Goal: Obtain resource: Download file/media

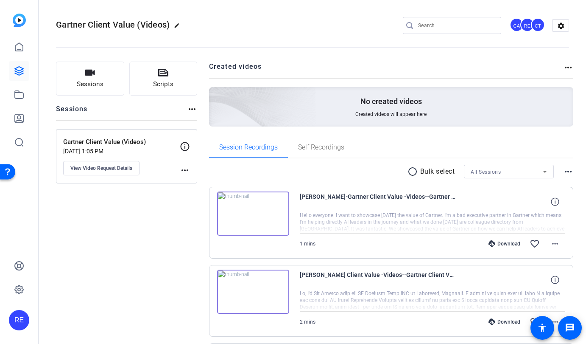
click at [540, 140] on div "Session Recordings Self Recordings" at bounding box center [391, 147] width 365 height 20
click at [255, 213] on img at bounding box center [253, 213] width 72 height 44
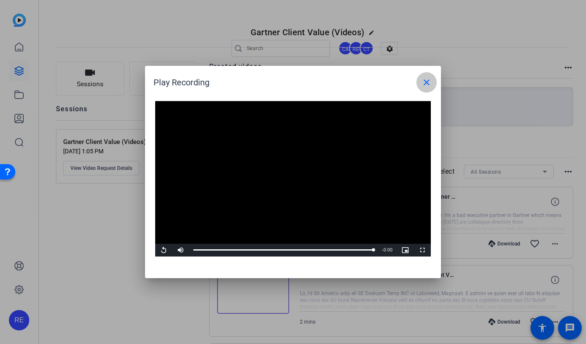
click at [431, 81] on mat-icon "close" at bounding box center [427, 82] width 10 height 10
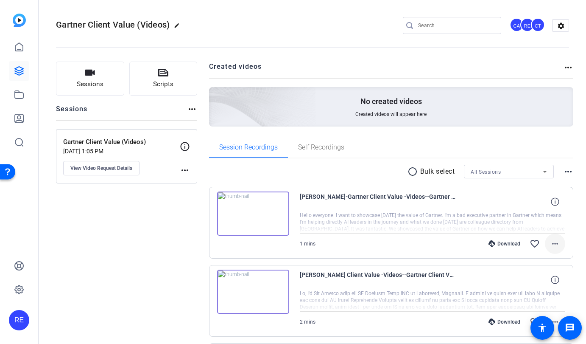
click at [550, 246] on mat-icon "more_horiz" at bounding box center [555, 243] width 10 height 10
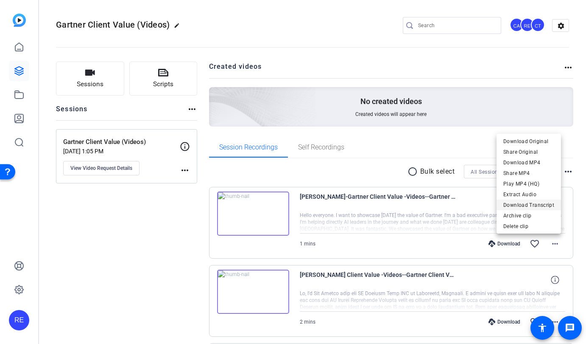
click at [525, 206] on span "Download Transcript" at bounding box center [529, 205] width 51 height 10
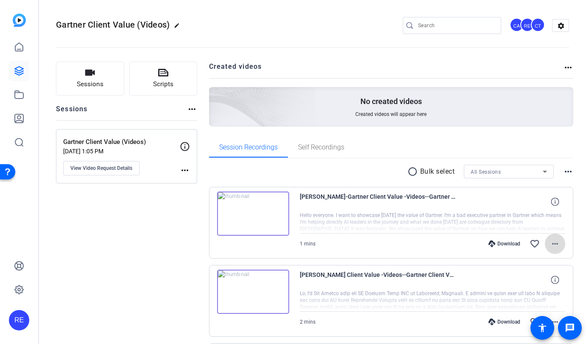
click at [556, 243] on span at bounding box center [555, 243] width 20 height 20
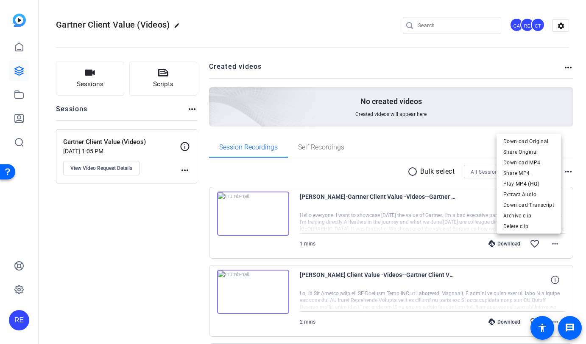
click at [454, 244] on div at bounding box center [293, 172] width 586 height 344
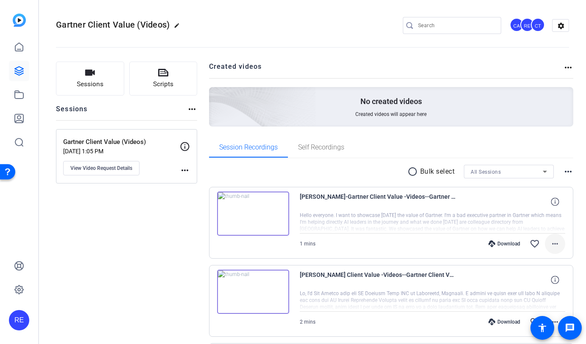
click at [551, 246] on mat-icon "more_horiz" at bounding box center [555, 243] width 10 height 10
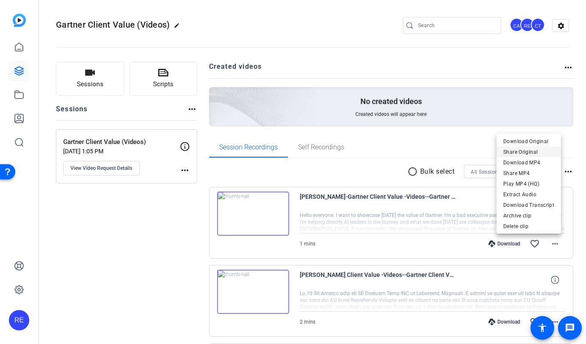
click at [530, 154] on span "Share Original" at bounding box center [529, 152] width 51 height 10
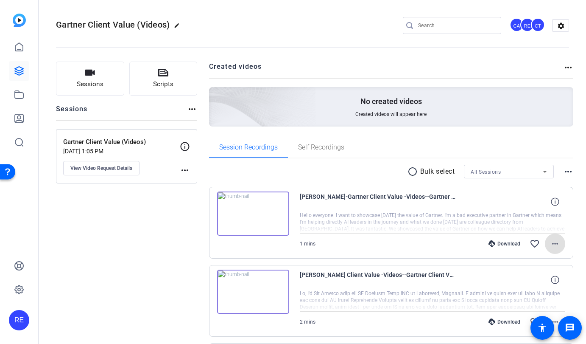
click at [255, 215] on img at bounding box center [253, 213] width 72 height 44
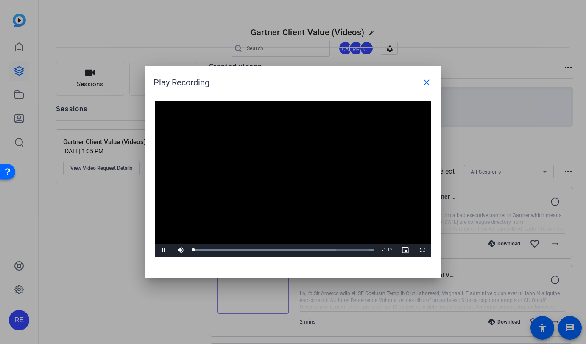
drag, startPoint x: 313, startPoint y: 76, endPoint x: 282, endPoint y: 79, distance: 30.7
click at [282, 79] on div "Play Recording close" at bounding box center [295, 82] width 283 height 20
click at [166, 250] on span "Video Player" at bounding box center [163, 250] width 17 height 0
click at [162, 250] on span "Video Player" at bounding box center [163, 250] width 17 height 0
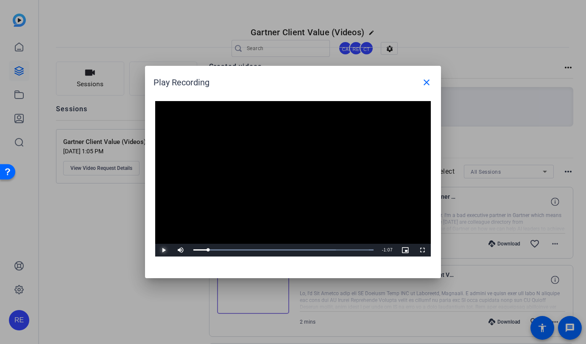
click at [164, 250] on span "Video Player" at bounding box center [163, 250] width 17 height 0
click at [163, 250] on span "Video Player" at bounding box center [163, 250] width 17 height 0
click at [165, 250] on span "Video Player" at bounding box center [163, 250] width 17 height 0
click at [161, 250] on span "Video Player" at bounding box center [163, 250] width 17 height 0
click at [224, 248] on div "Loaded : 100.00% 0:12 0:12" at bounding box center [283, 250] width 189 height 13
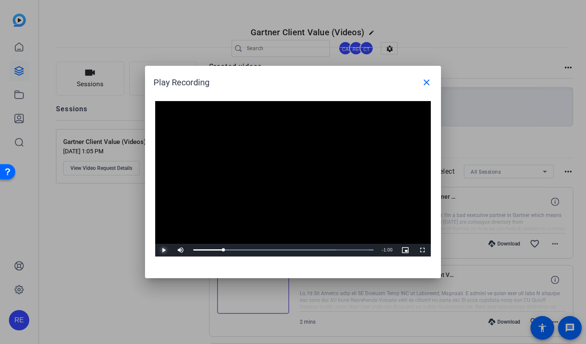
click at [160, 250] on span "Video Player" at bounding box center [163, 250] width 17 height 0
click at [220, 249] on div "0:14" at bounding box center [211, 250] width 36 height 2
click at [218, 249] on div "0:10" at bounding box center [218, 250] width 0 height 2
click at [165, 250] on span "Video Player" at bounding box center [163, 250] width 17 height 0
click at [164, 250] on span "Video Player" at bounding box center [163, 250] width 17 height 0
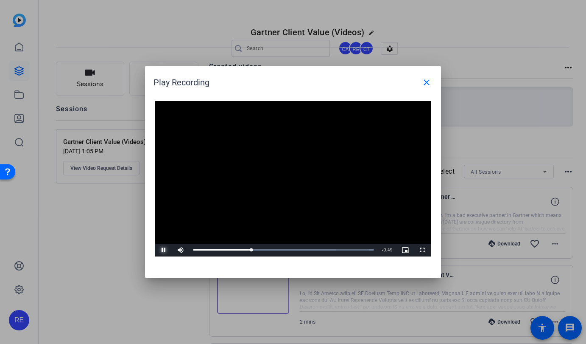
click at [163, 250] on span "Video Player" at bounding box center [163, 250] width 17 height 0
click at [165, 250] on span "Video Player" at bounding box center [163, 250] width 17 height 0
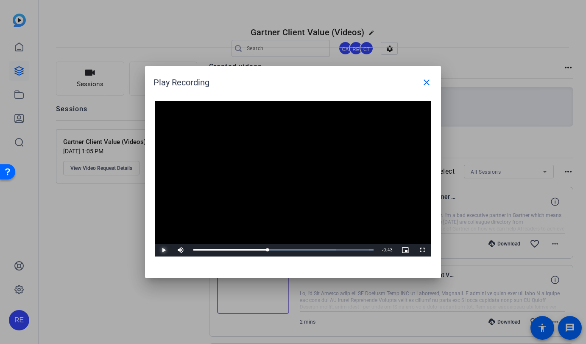
click at [162, 250] on span "Video Player" at bounding box center [163, 250] width 17 height 0
click at [160, 250] on span "Video Player" at bounding box center [163, 250] width 17 height 0
click at [162, 250] on span "Video Player" at bounding box center [163, 250] width 17 height 0
click at [164, 250] on span "Video Player" at bounding box center [163, 250] width 17 height 0
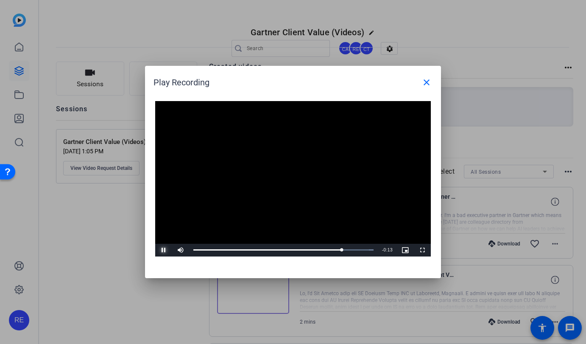
click at [162, 250] on span "Video Player" at bounding box center [163, 250] width 17 height 0
click at [164, 250] on span "Video Player" at bounding box center [163, 250] width 17 height 0
click at [165, 250] on span "Video Player" at bounding box center [163, 250] width 17 height 0
click at [163, 250] on span "Video Player" at bounding box center [163, 250] width 17 height 0
click at [351, 249] on div "1:11" at bounding box center [282, 250] width 178 height 2
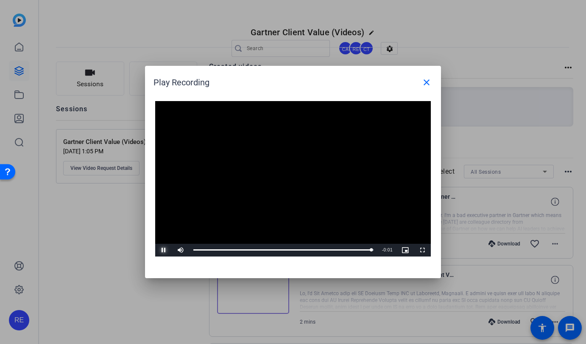
click at [162, 250] on span "Video Player" at bounding box center [163, 250] width 17 height 0
